Goal: Book appointment/travel/reservation

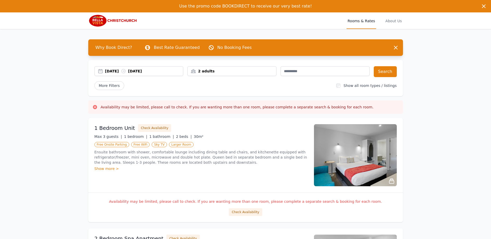
click at [115, 70] on div "[DATE] [DATE]" at bounding box center [144, 71] width 78 height 5
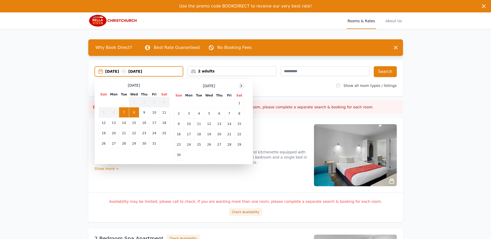
click at [240, 86] on icon at bounding box center [241, 86] width 4 height 4
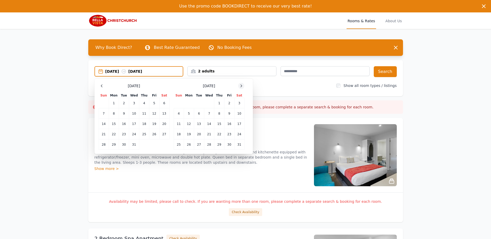
click at [240, 86] on icon at bounding box center [241, 86] width 4 height 4
click at [152, 132] on td "27" at bounding box center [154, 134] width 10 height 10
click at [103, 144] on td "29" at bounding box center [104, 144] width 10 height 10
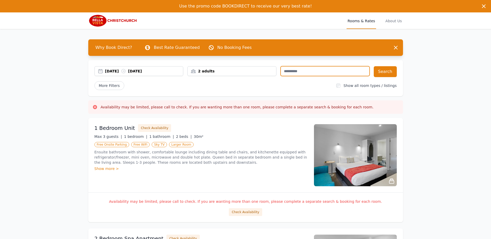
click at [368, 73] on input "text" at bounding box center [324, 71] width 89 height 10
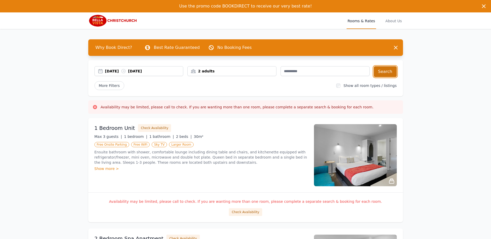
click at [377, 72] on button "Search" at bounding box center [384, 71] width 23 height 11
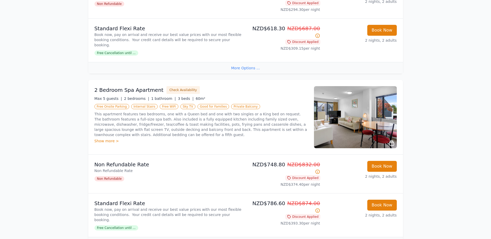
scroll to position [705, 0]
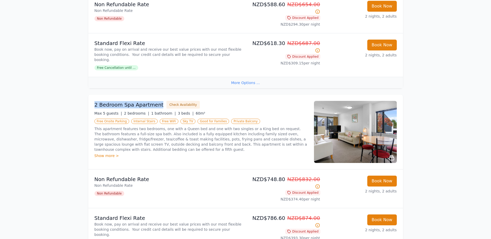
drag, startPoint x: 87, startPoint y: 60, endPoint x: 158, endPoint y: 57, distance: 71.4
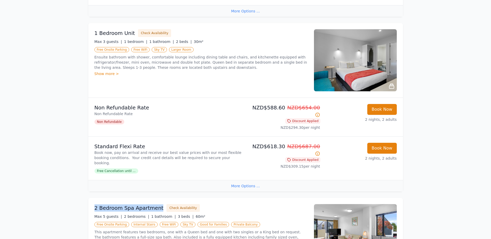
scroll to position [602, 0]
